Goal: Task Accomplishment & Management: Manage account settings

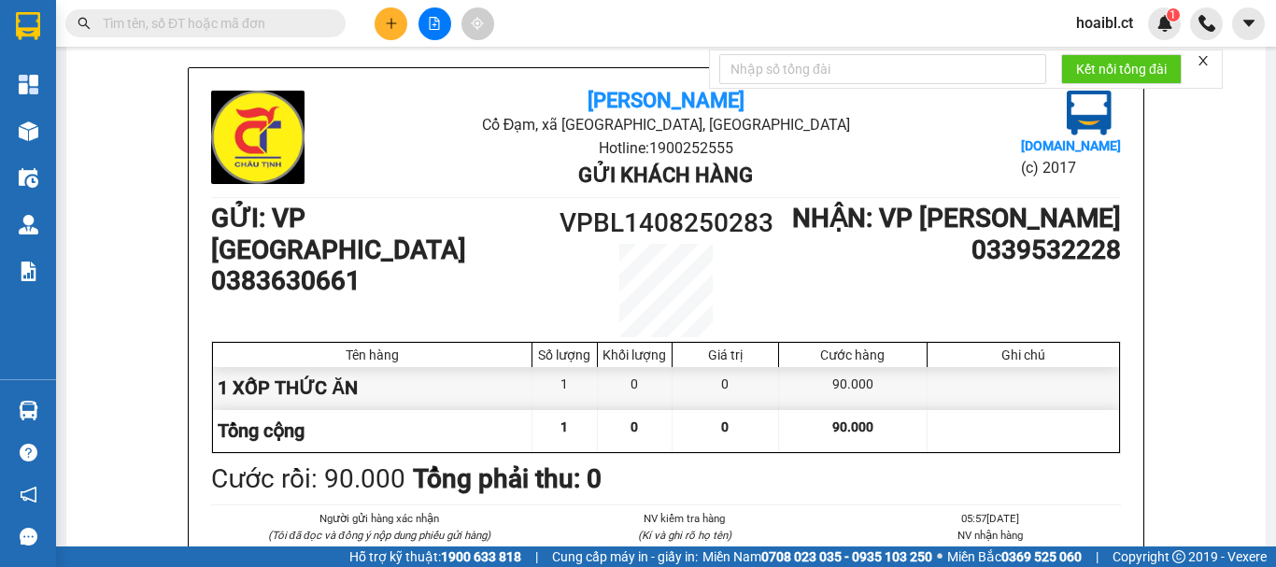
scroll to position [93, 0]
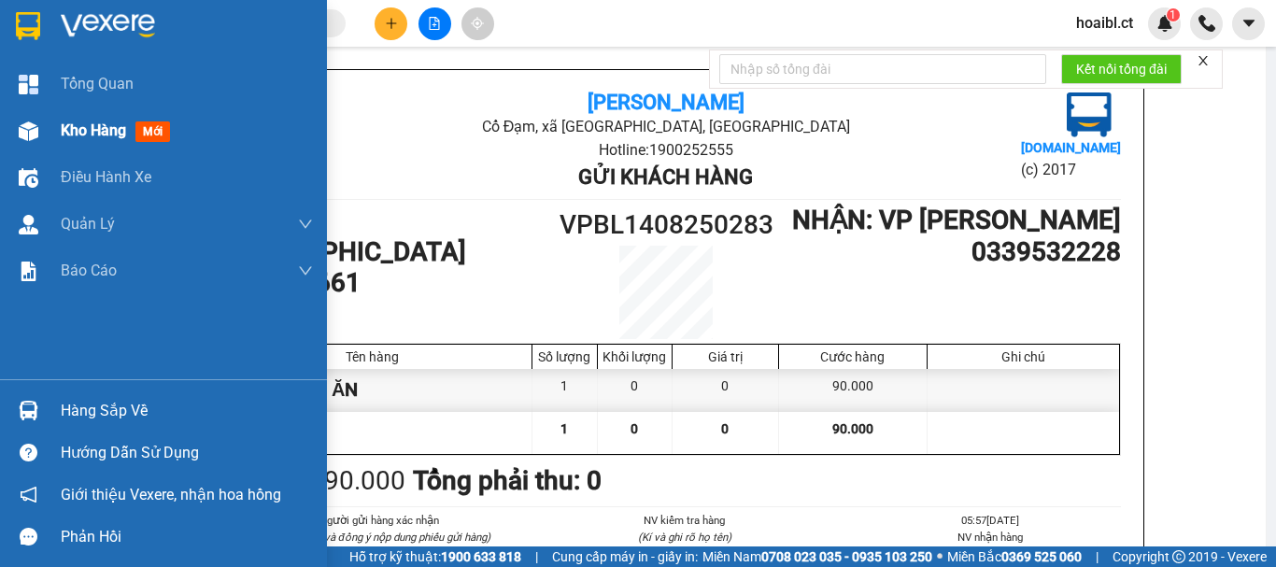
click at [87, 136] on span "Kho hàng" at bounding box center [93, 130] width 65 height 18
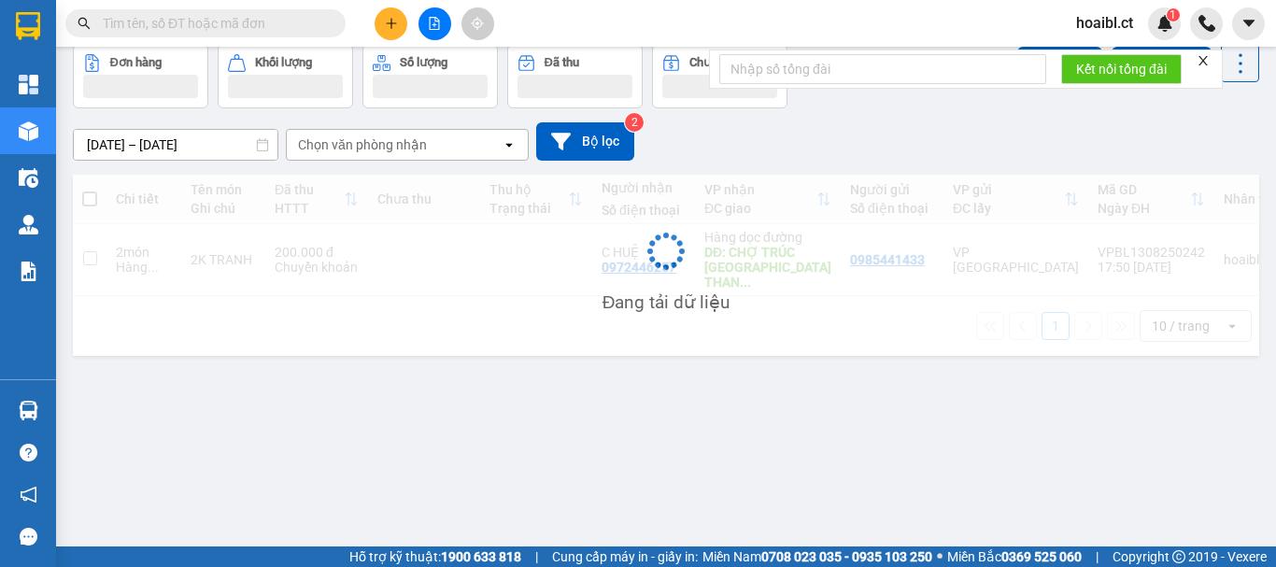
scroll to position [86, 0]
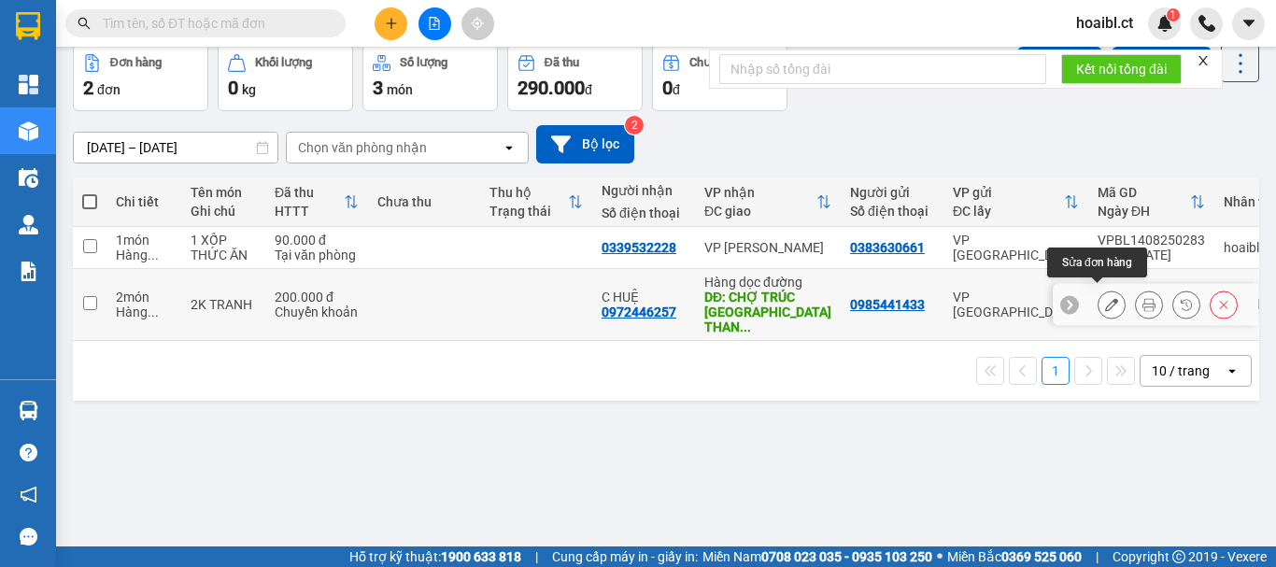
click at [1105, 298] on icon at bounding box center [1111, 304] width 13 height 13
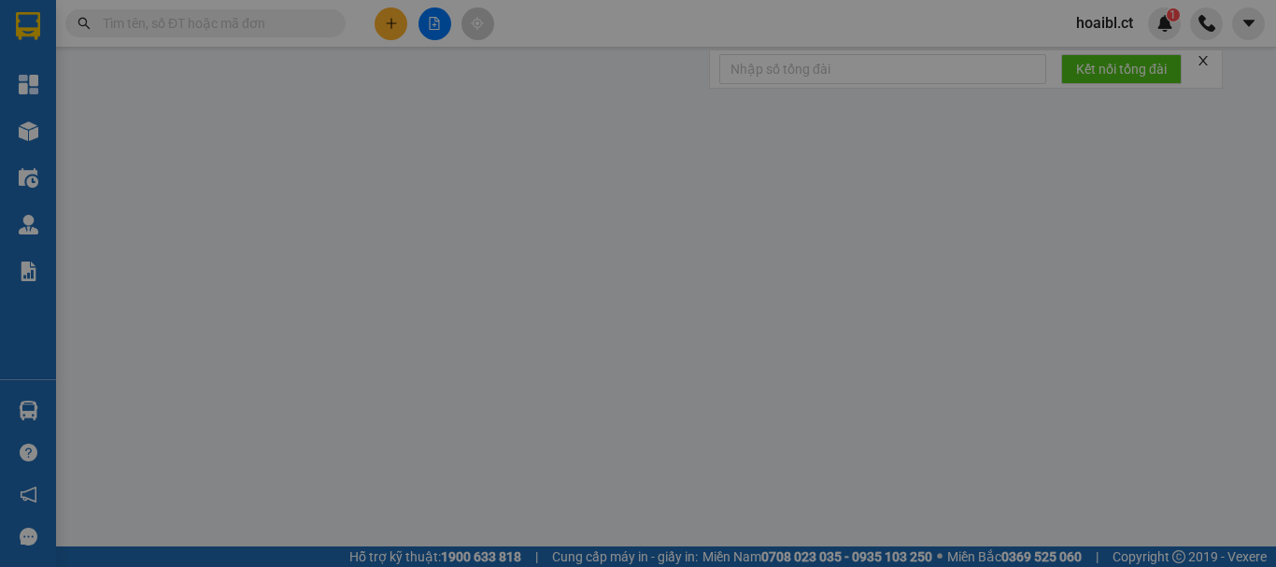
type input "0985441433"
type input "0972446257"
type input "C HUỆ"
type input "CHỢ TRÚC [GEOGRAPHIC_DATA] [GEOGRAPHIC_DATA]"
type input "200.000"
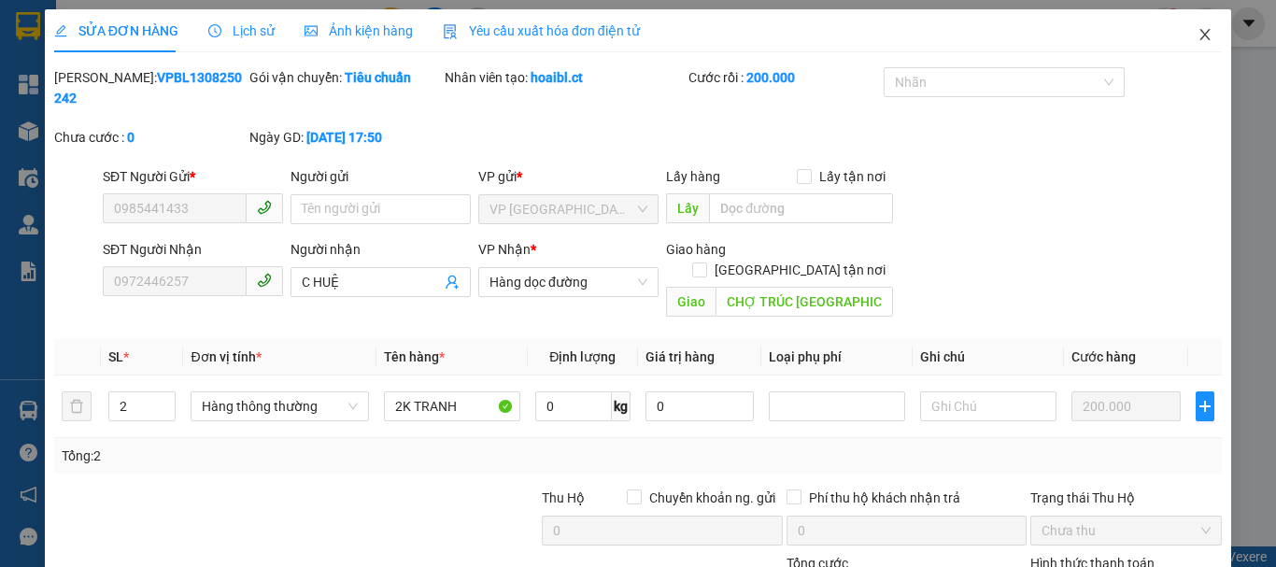
click at [1181, 43] on span "Close" at bounding box center [1205, 35] width 52 height 52
click at [1181, 43] on div "Kết quả tìm kiếm ( 0 ) Bộ lọc No Data hoaibl.ct 1" at bounding box center [638, 23] width 1276 height 47
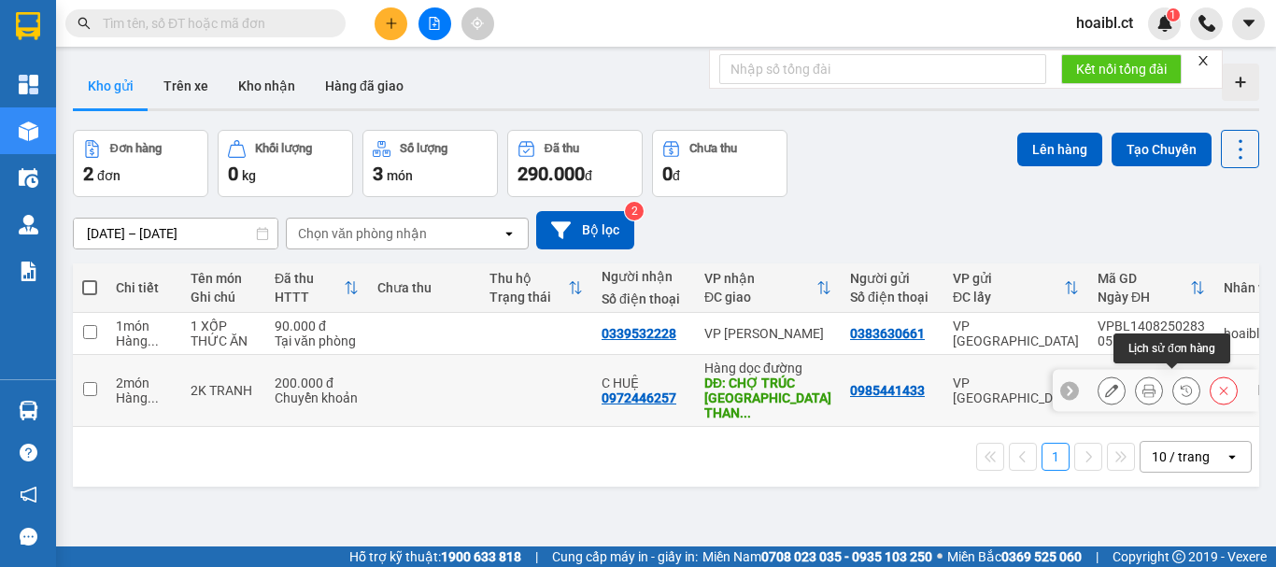
click at [1142, 385] on icon at bounding box center [1148, 390] width 13 height 13
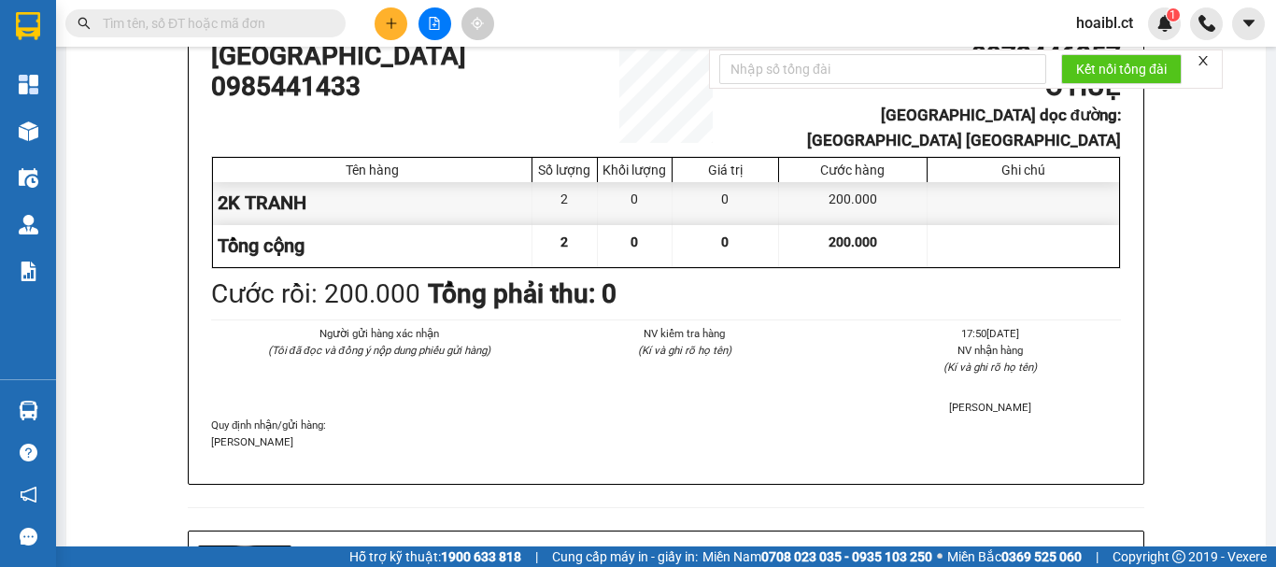
scroll to position [280, 0]
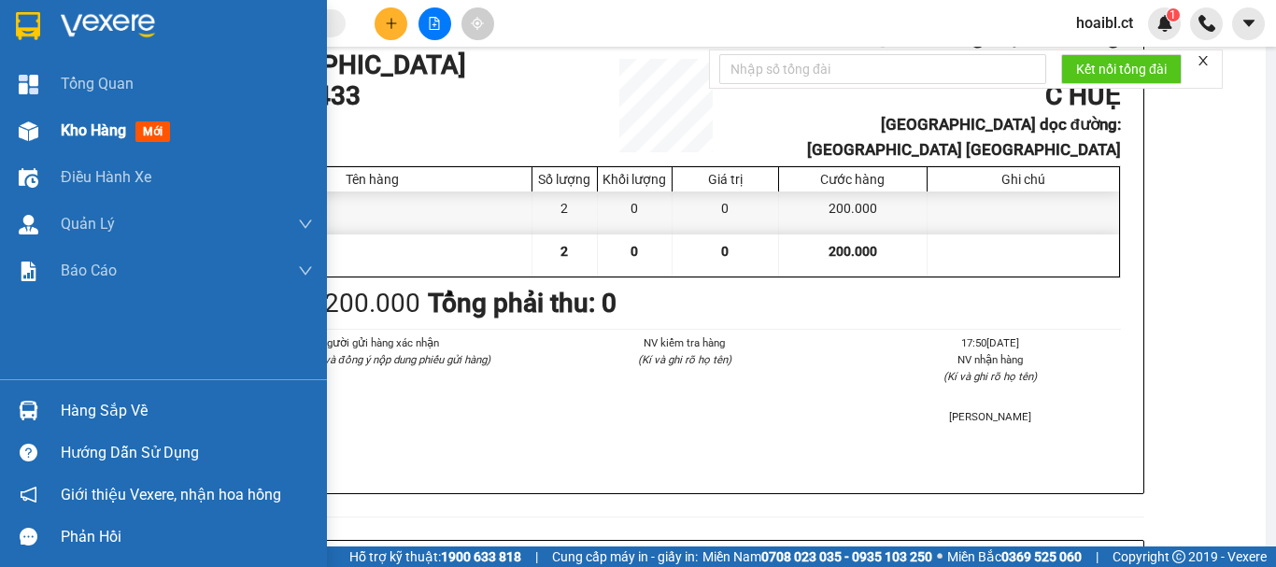
click at [55, 132] on div "Kho hàng mới" at bounding box center [163, 130] width 327 height 47
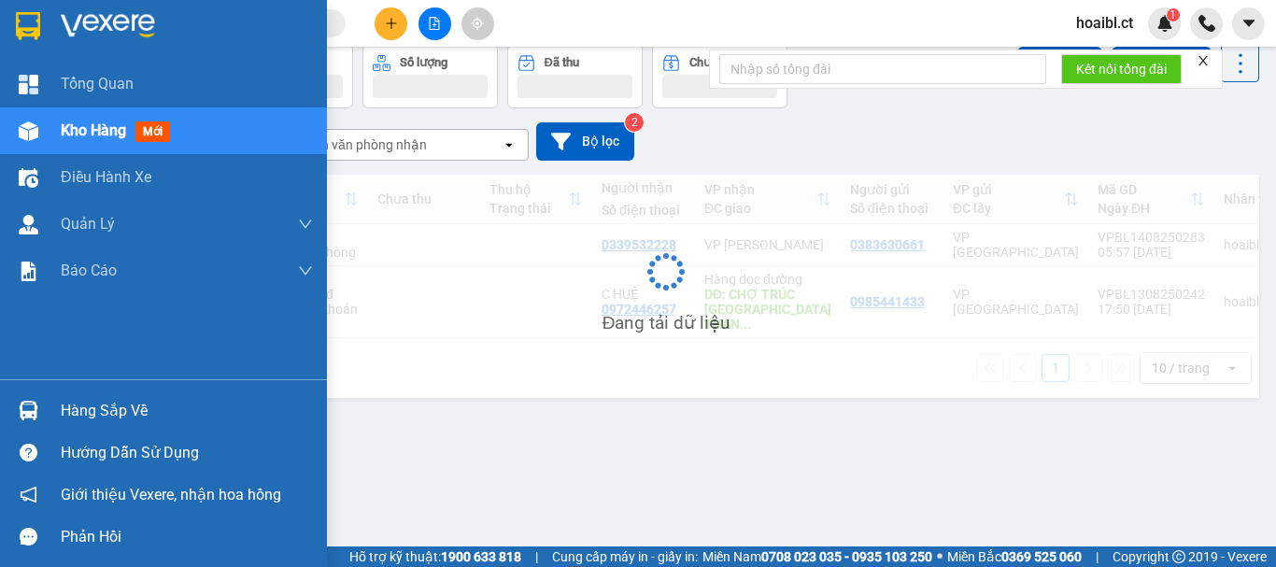
scroll to position [86, 0]
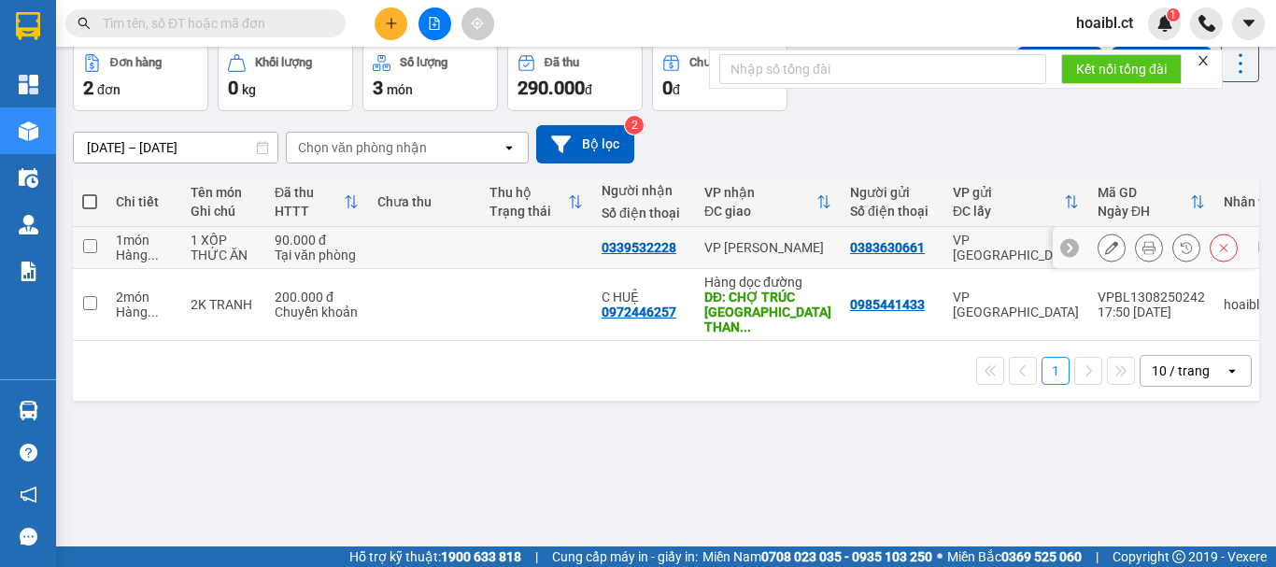
click at [1142, 246] on icon at bounding box center [1148, 247] width 13 height 13
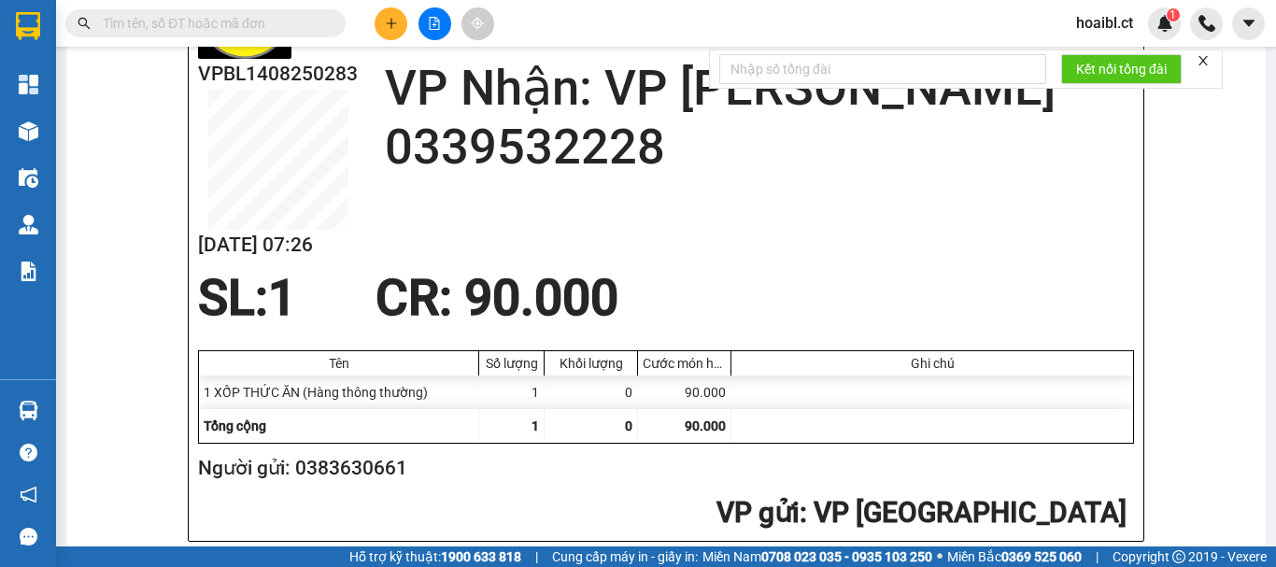
scroll to position [833, 0]
